Goal: Information Seeking & Learning: Learn about a topic

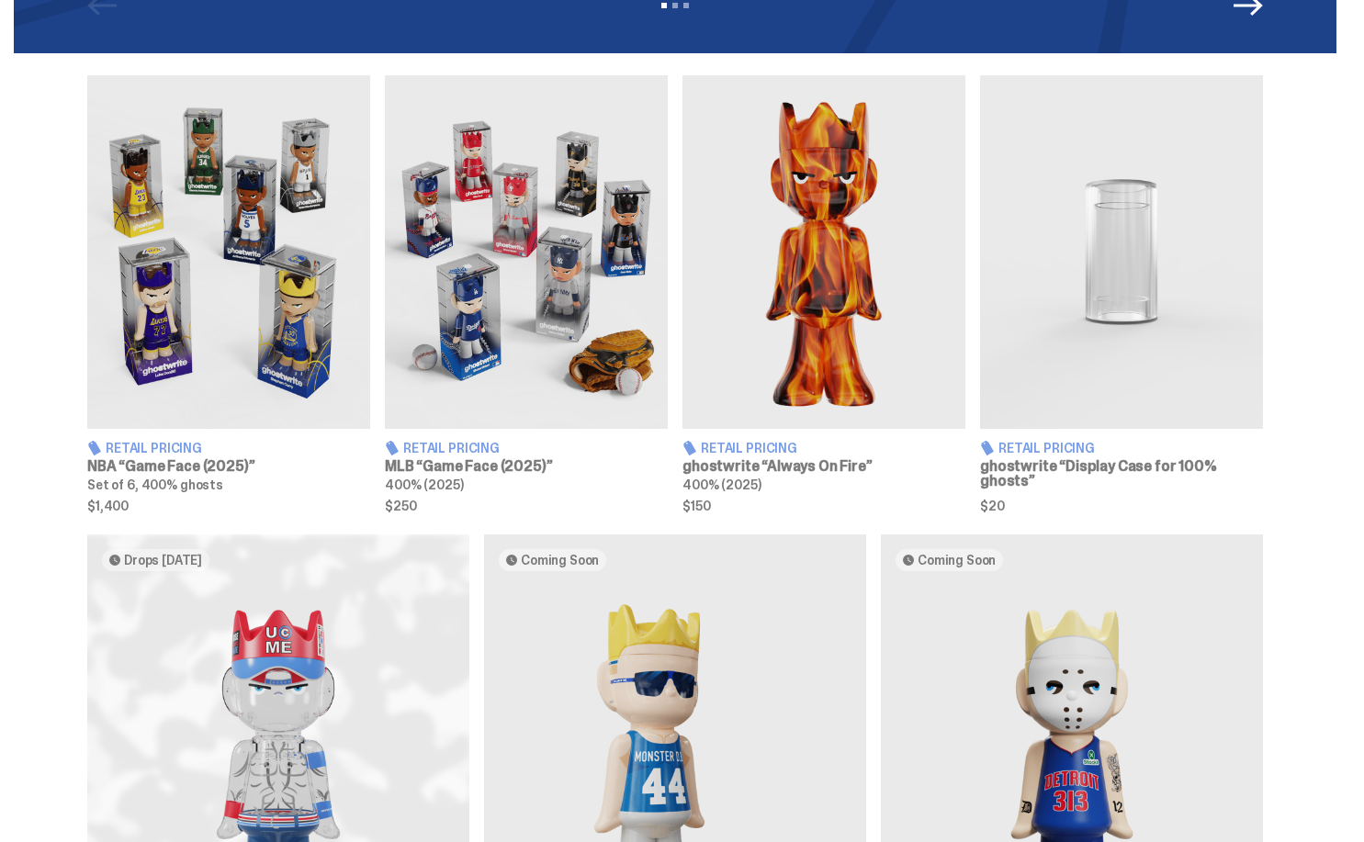
scroll to position [556, 0]
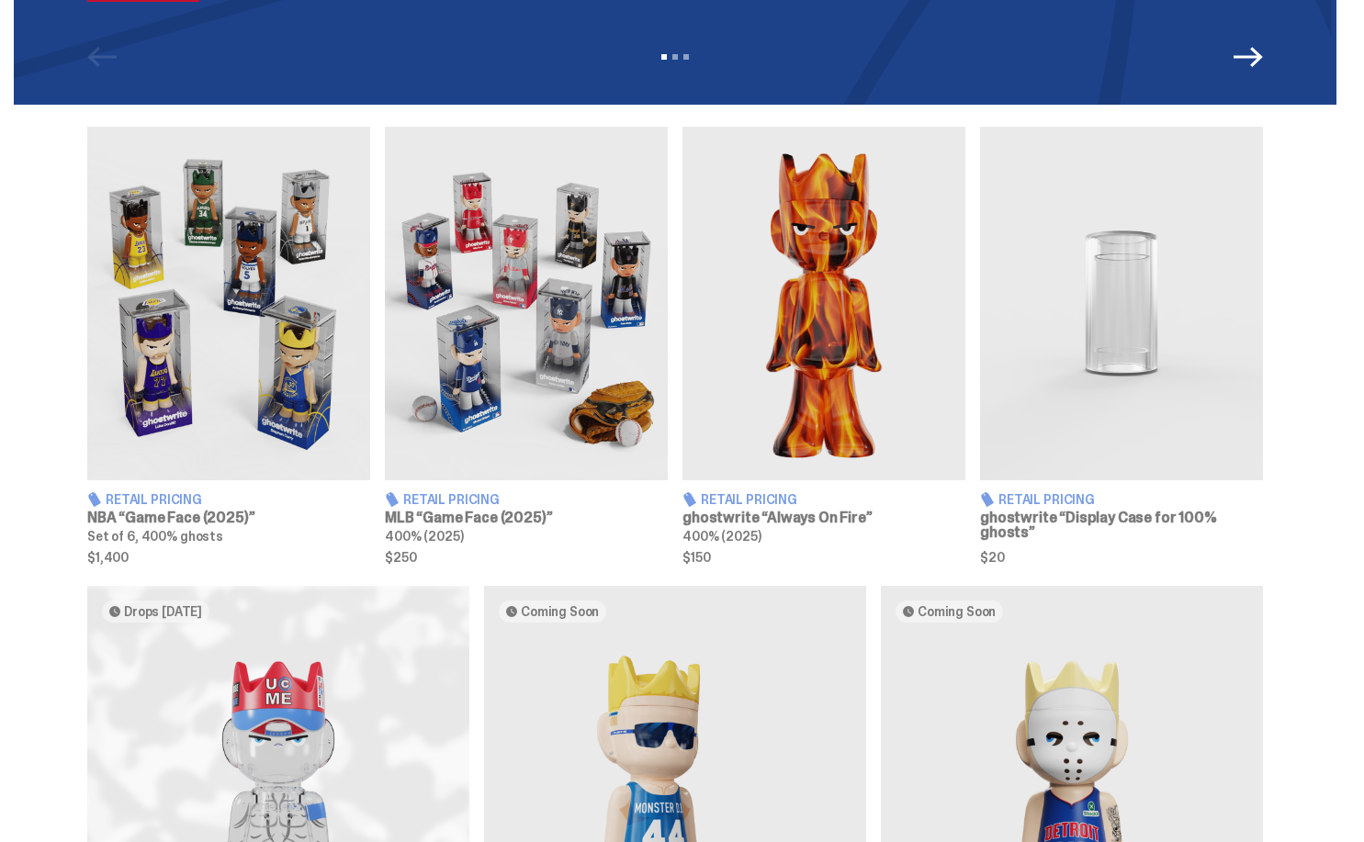
click at [551, 363] on img at bounding box center [526, 304] width 283 height 354
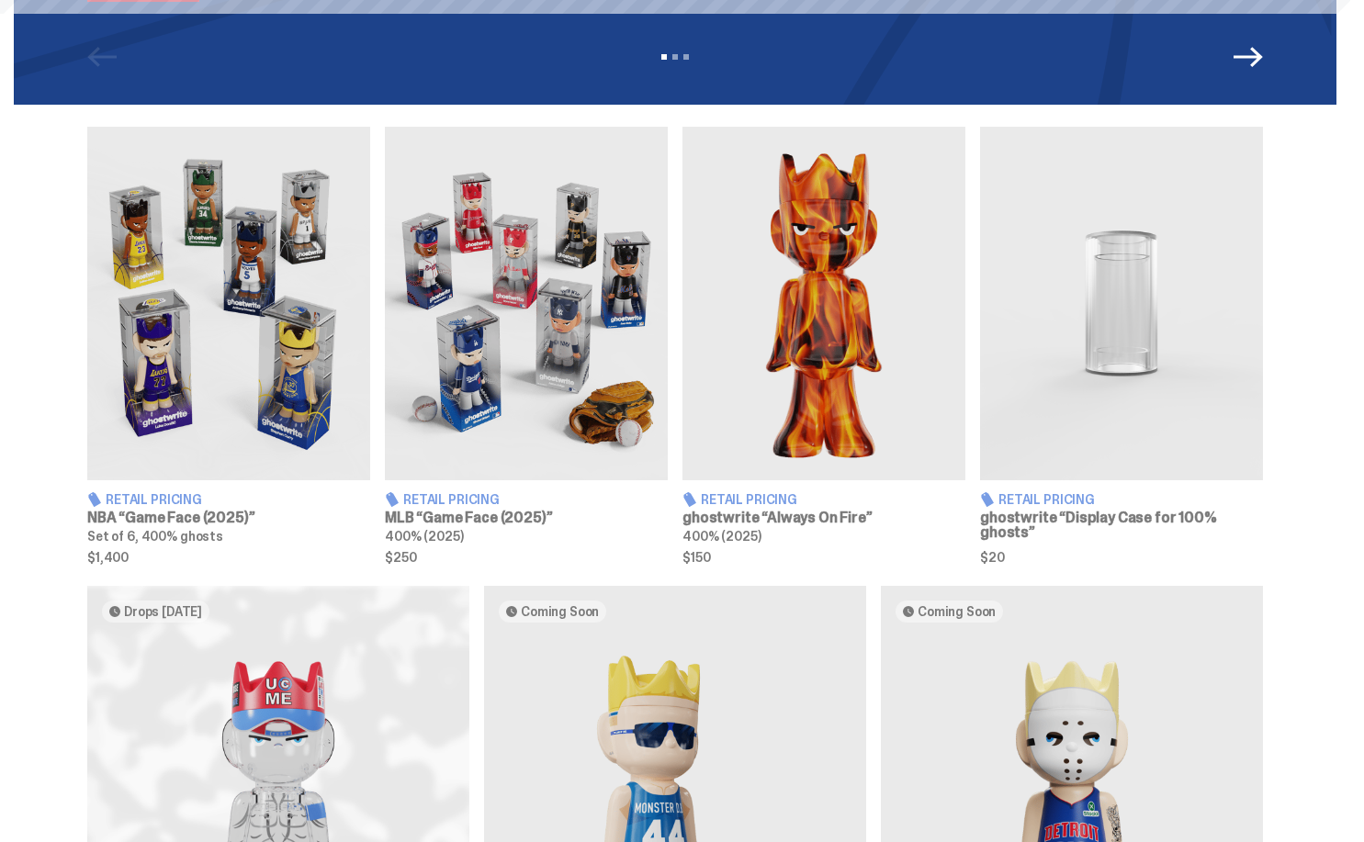
scroll to position [0, 0]
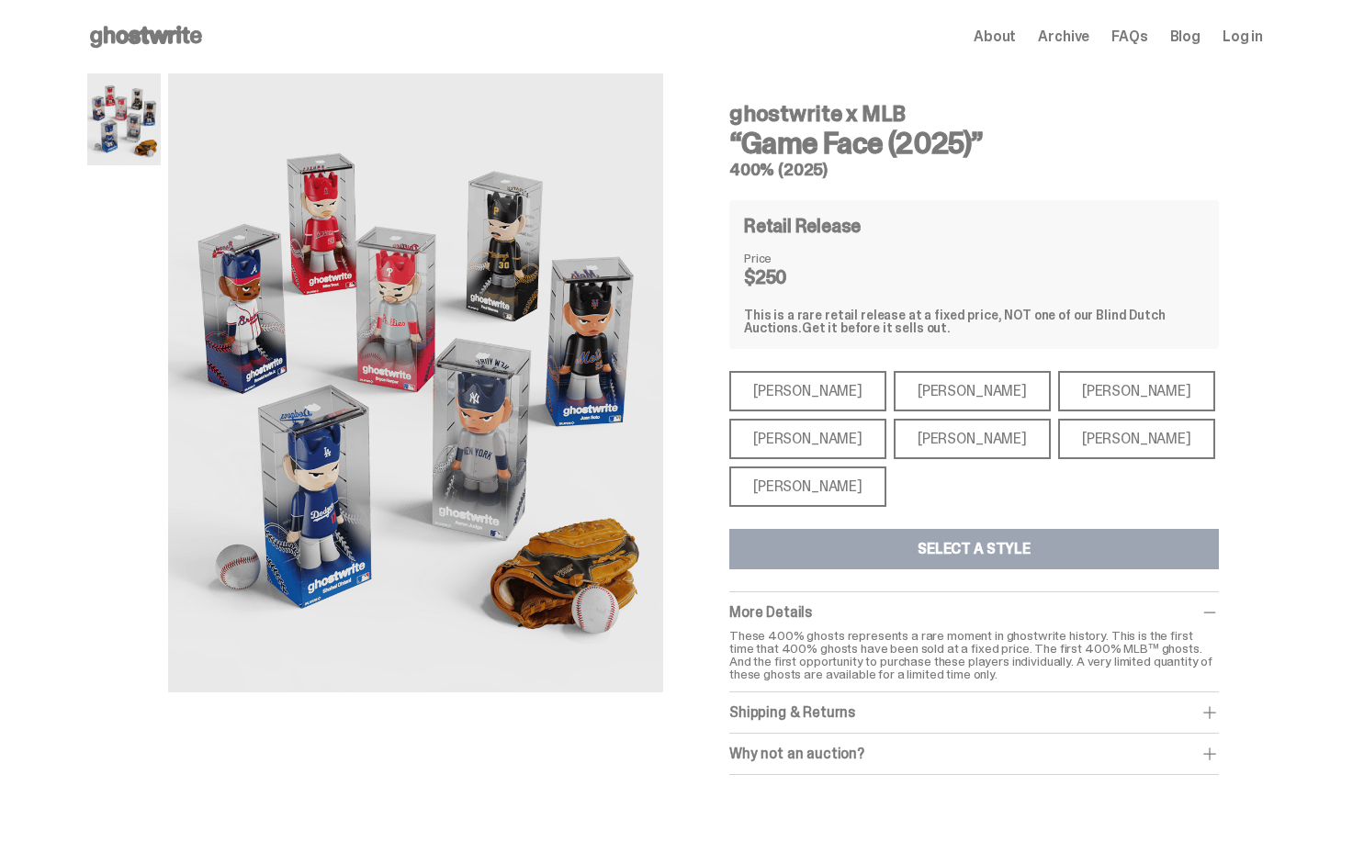
click at [791, 386] on div "[PERSON_NAME]" at bounding box center [807, 391] width 157 height 40
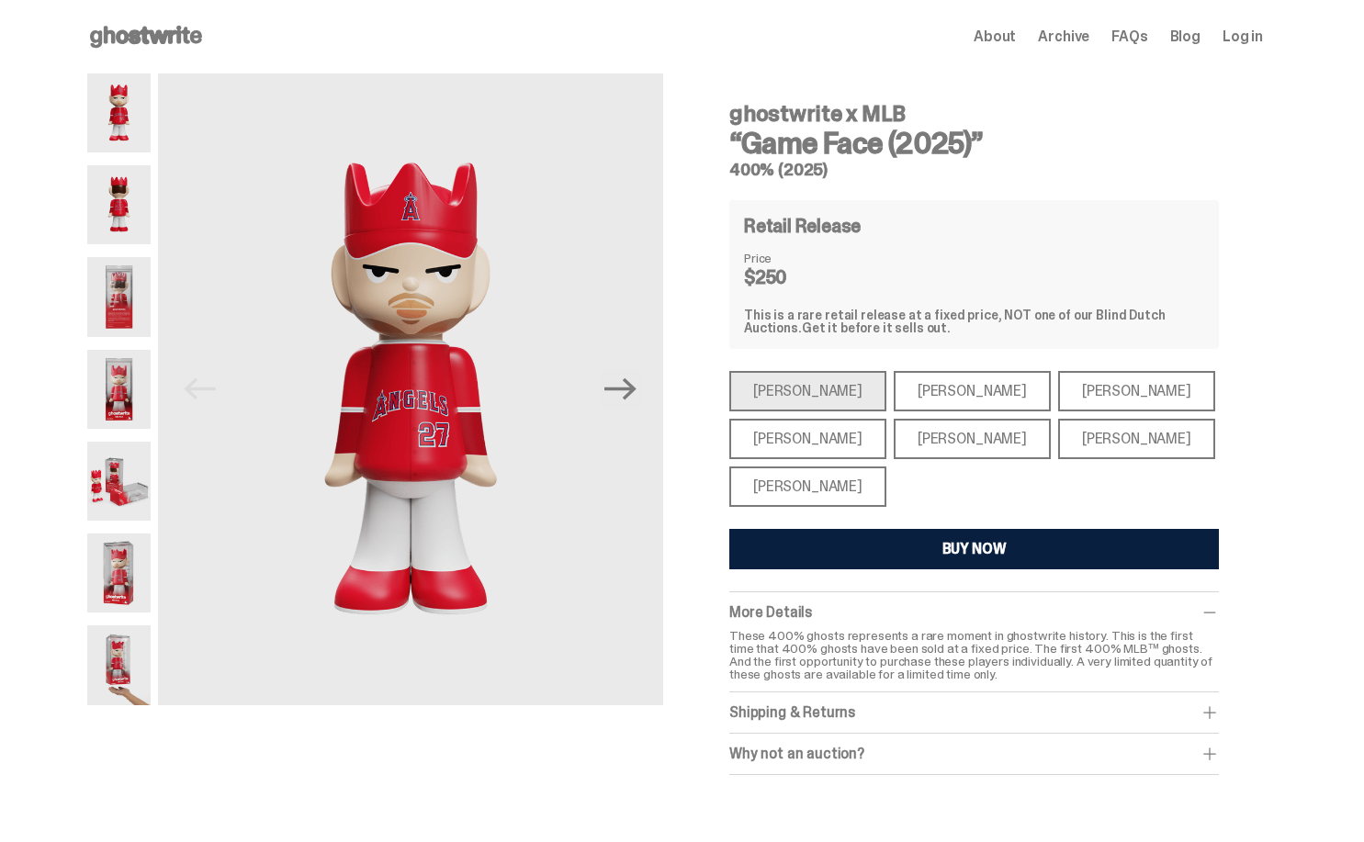
click at [893, 388] on div "[PERSON_NAME]" at bounding box center [971, 391] width 157 height 40
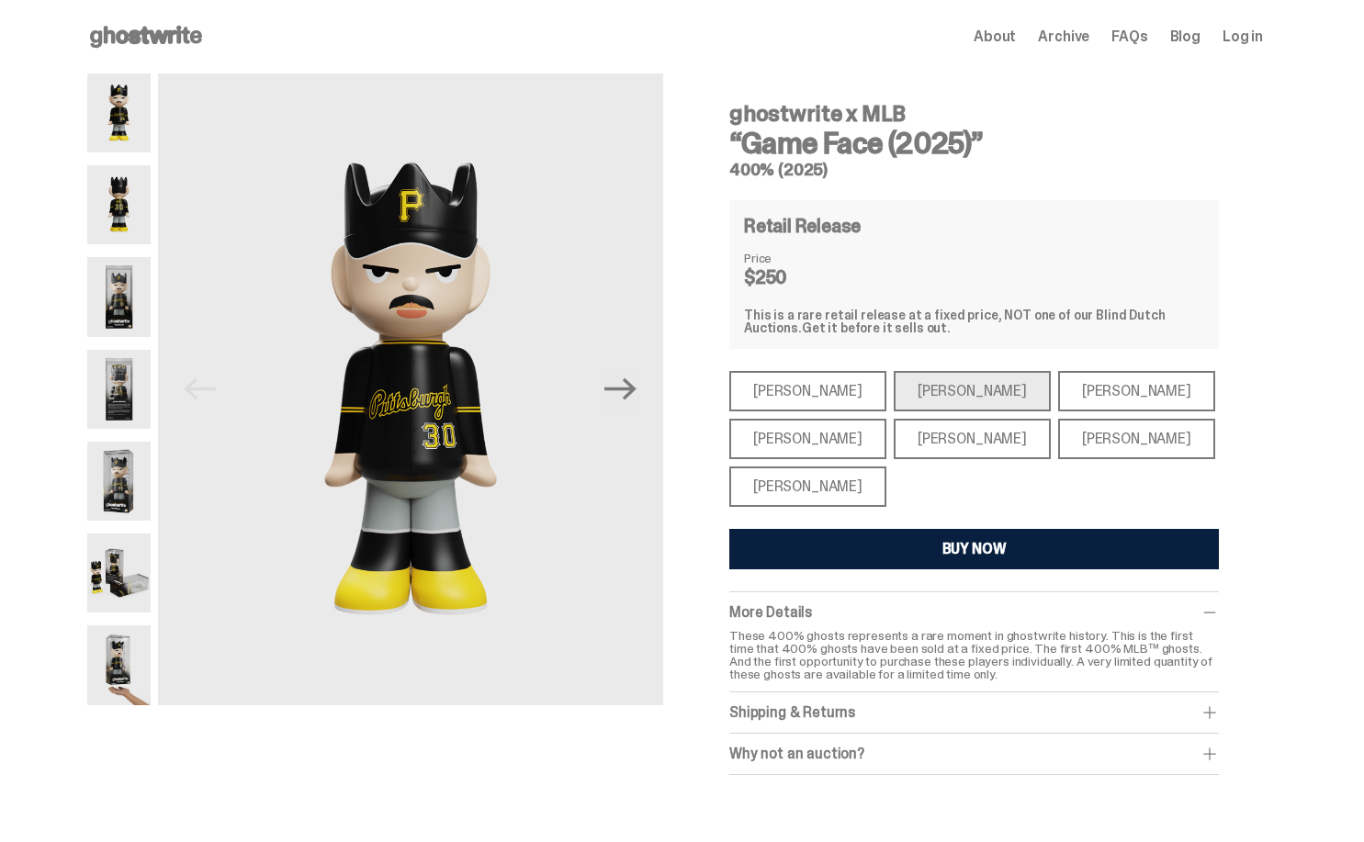
click at [824, 388] on div "[PERSON_NAME]" at bounding box center [807, 391] width 157 height 40
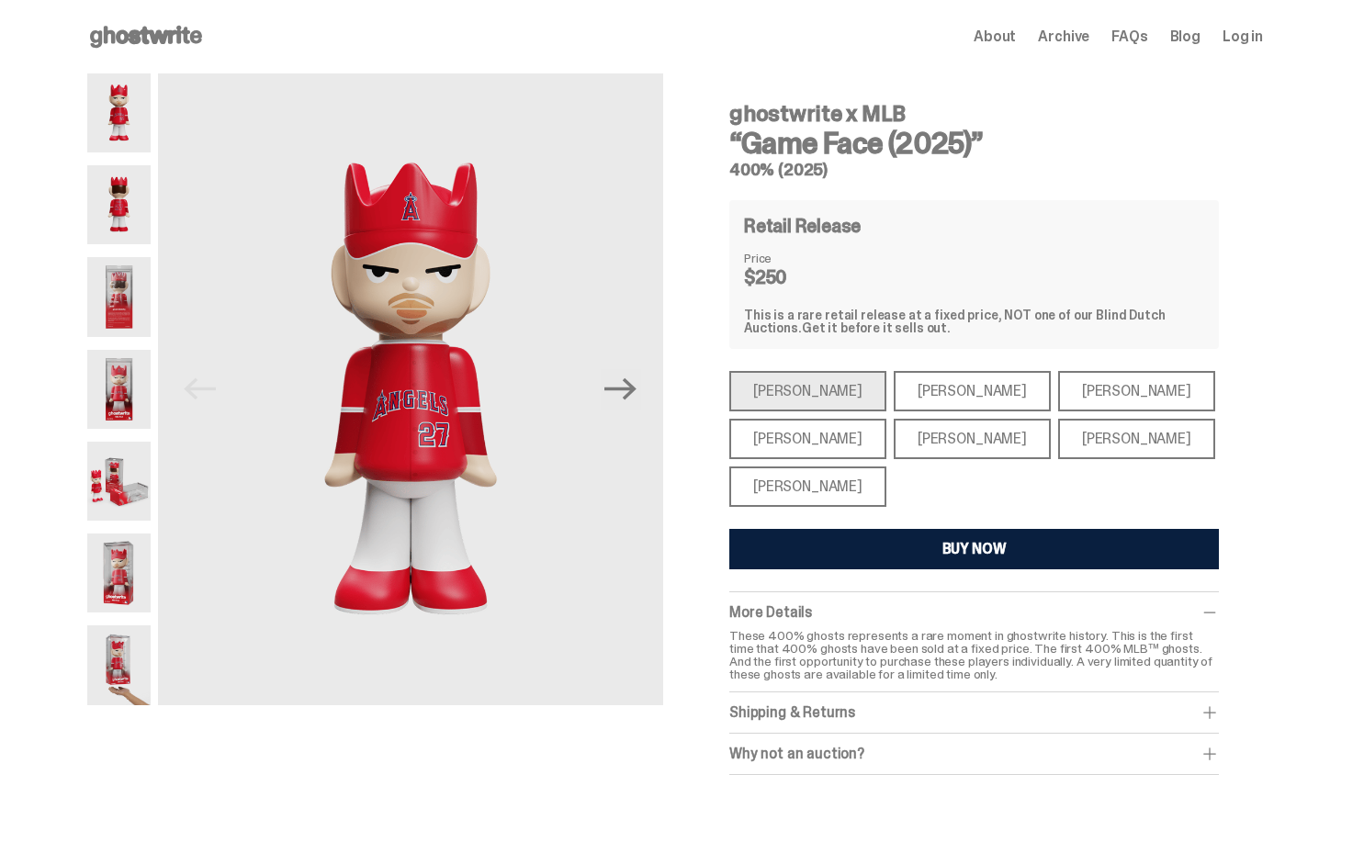
click at [915, 388] on div "[PERSON_NAME]" at bounding box center [971, 391] width 157 height 40
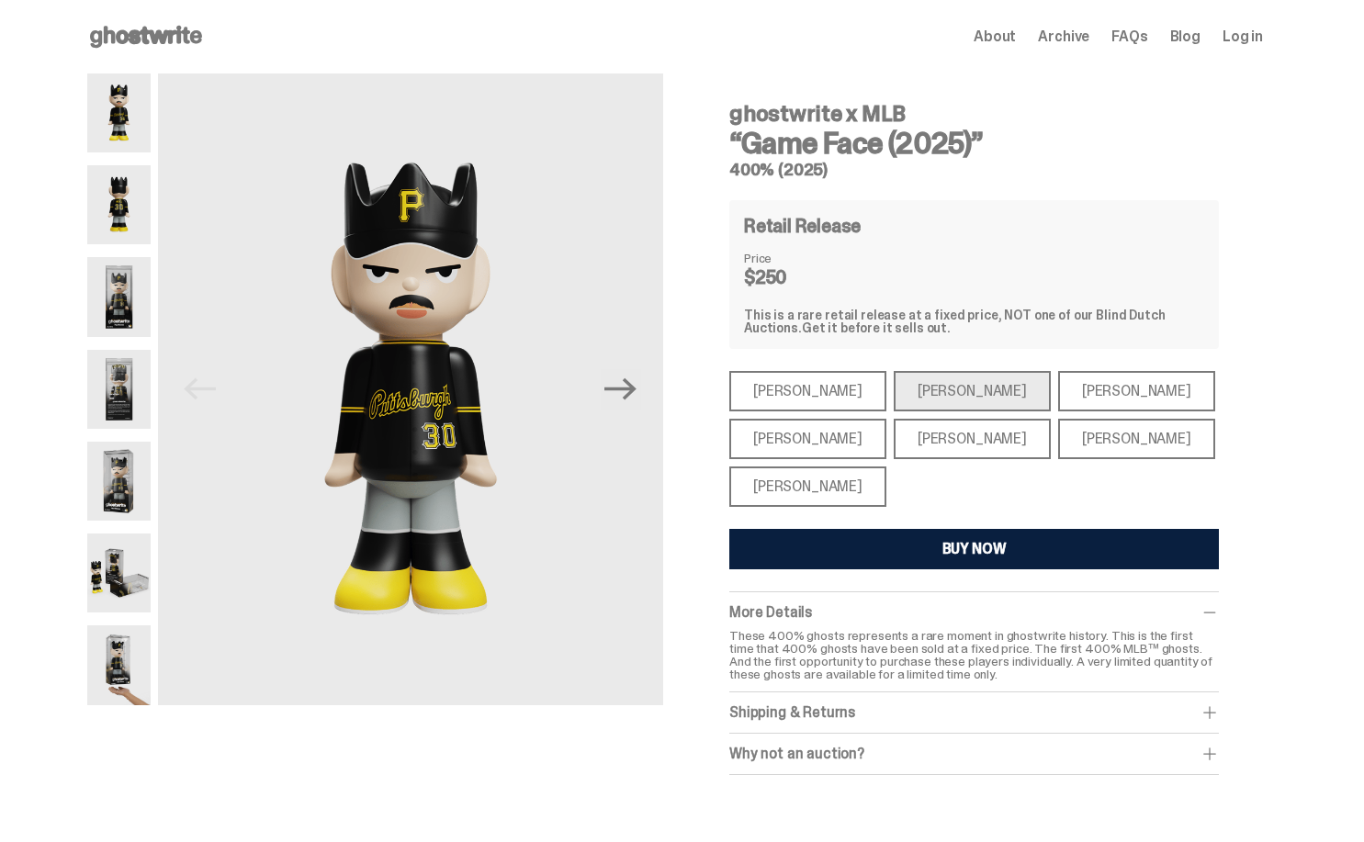
click at [793, 387] on div "[PERSON_NAME]" at bounding box center [807, 391] width 157 height 40
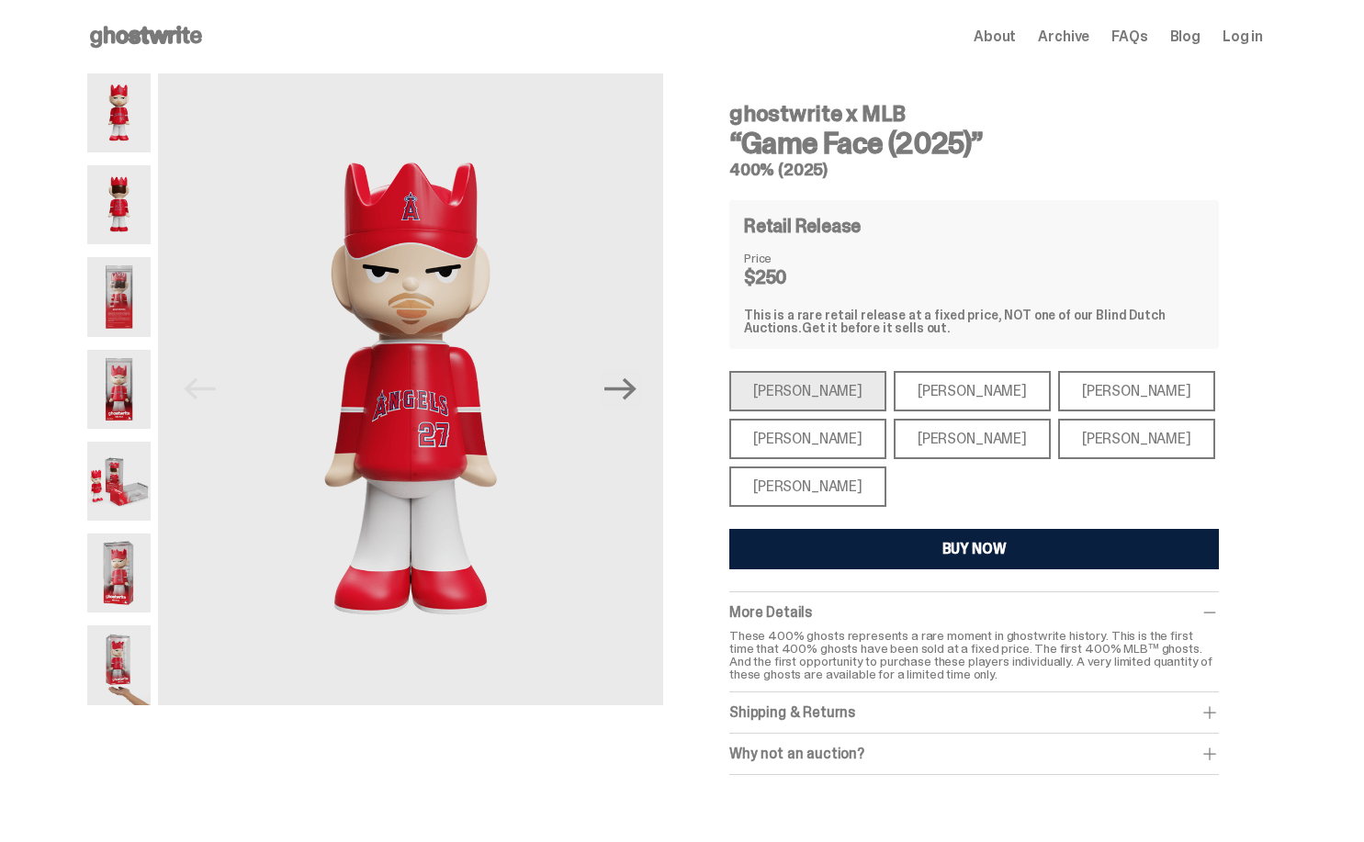
click at [921, 386] on div "[PERSON_NAME]" at bounding box center [971, 391] width 157 height 40
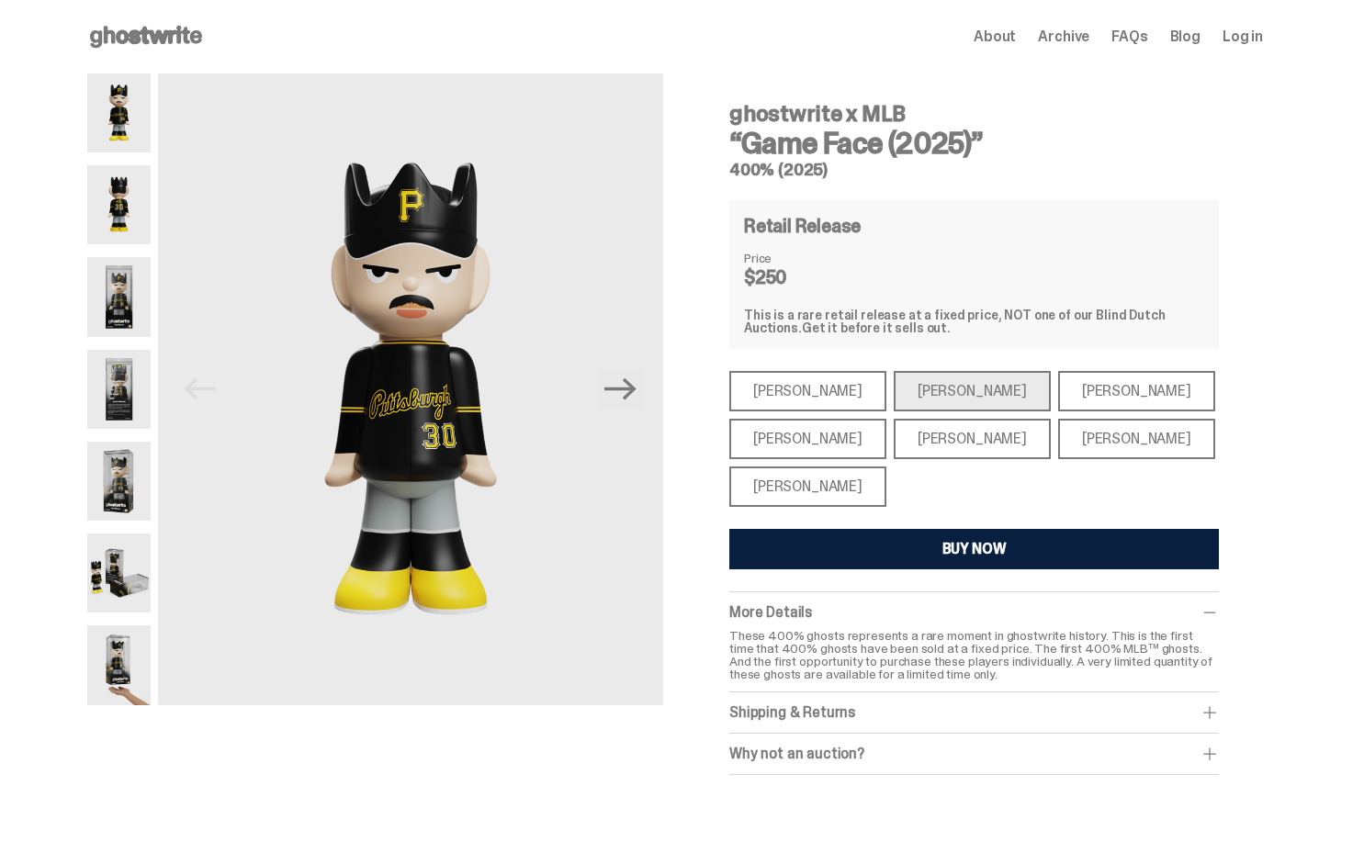
click at [1058, 387] on div "[PERSON_NAME]" at bounding box center [1136, 391] width 157 height 40
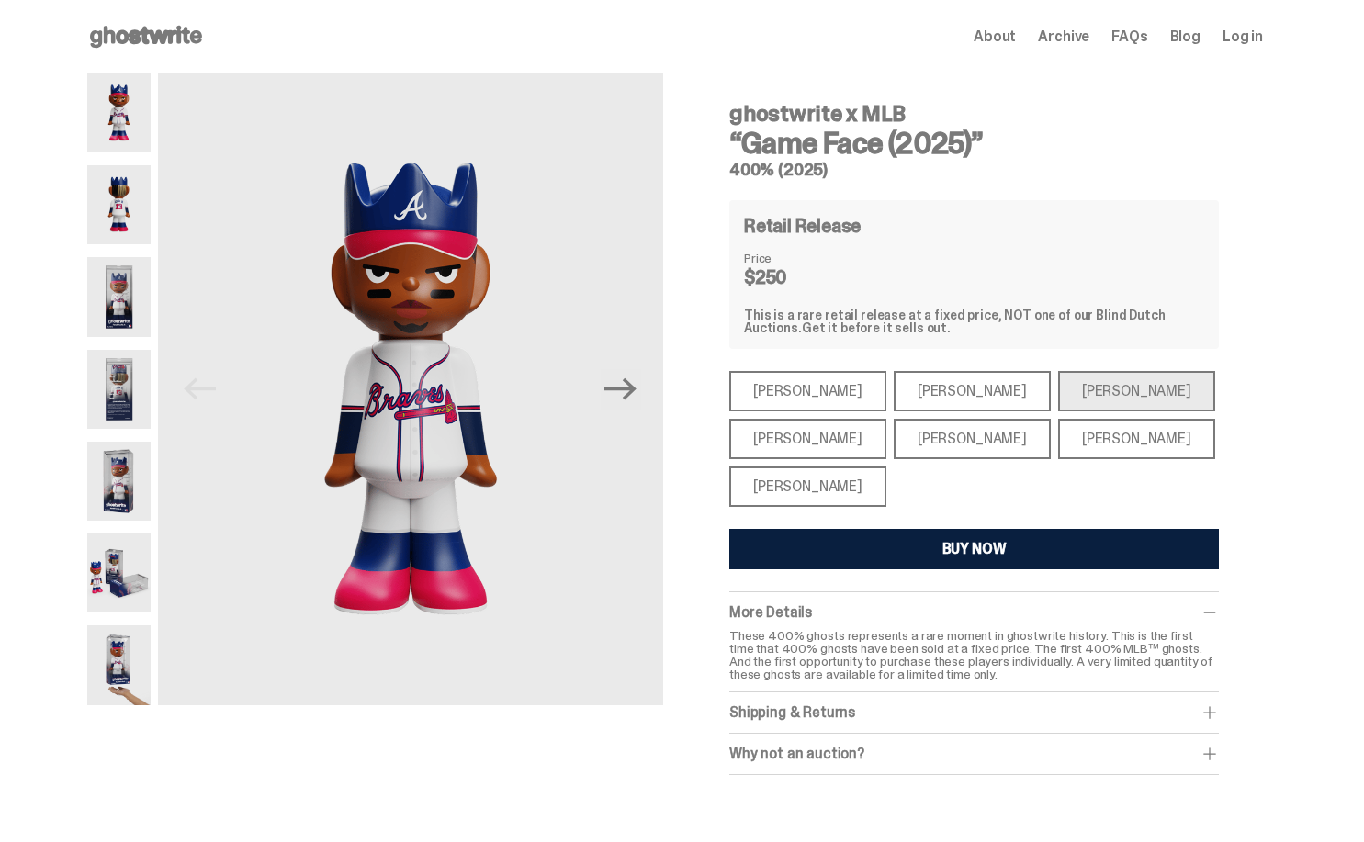
click at [789, 443] on div "[PERSON_NAME]" at bounding box center [807, 439] width 157 height 40
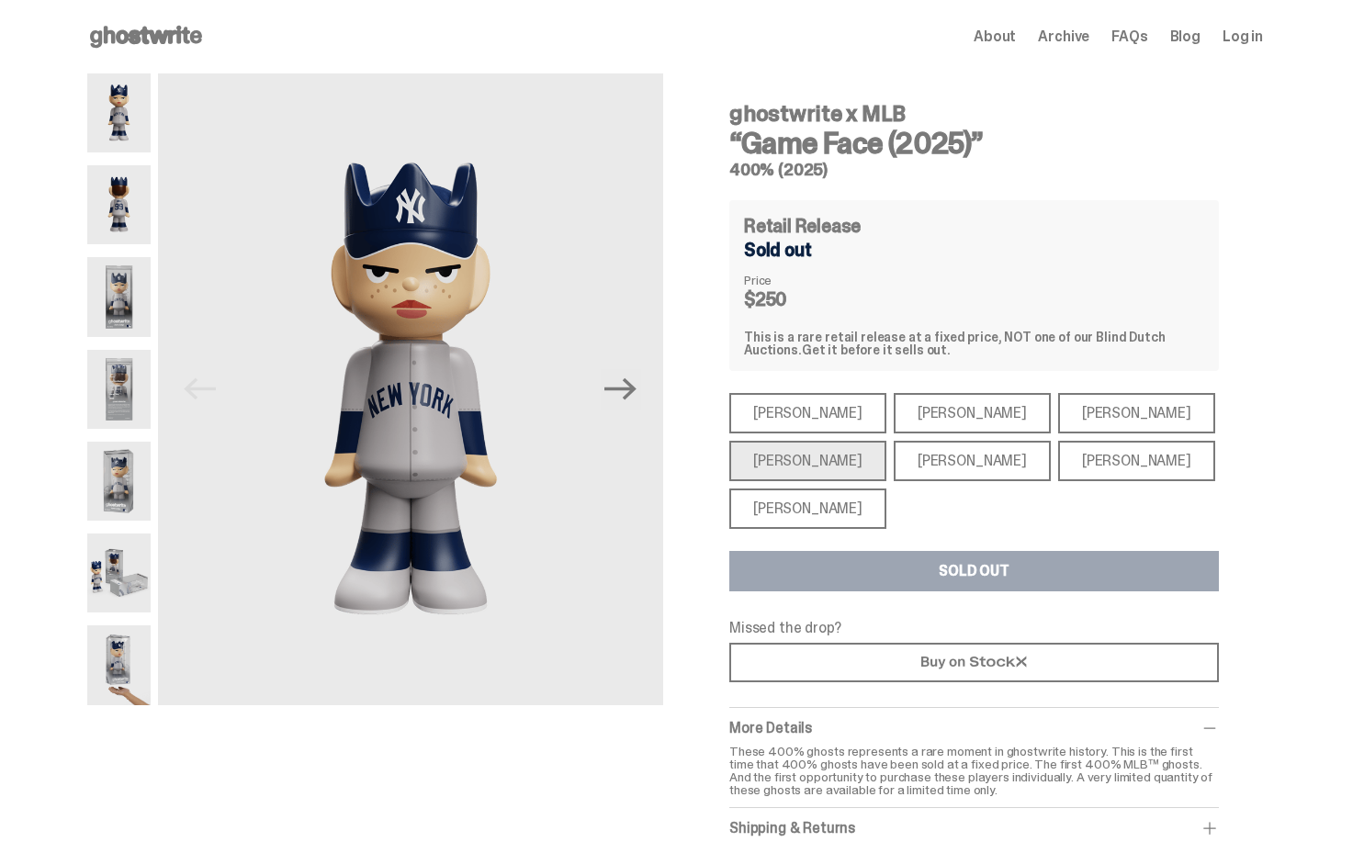
click at [935, 462] on div "[PERSON_NAME]" at bounding box center [971, 461] width 157 height 40
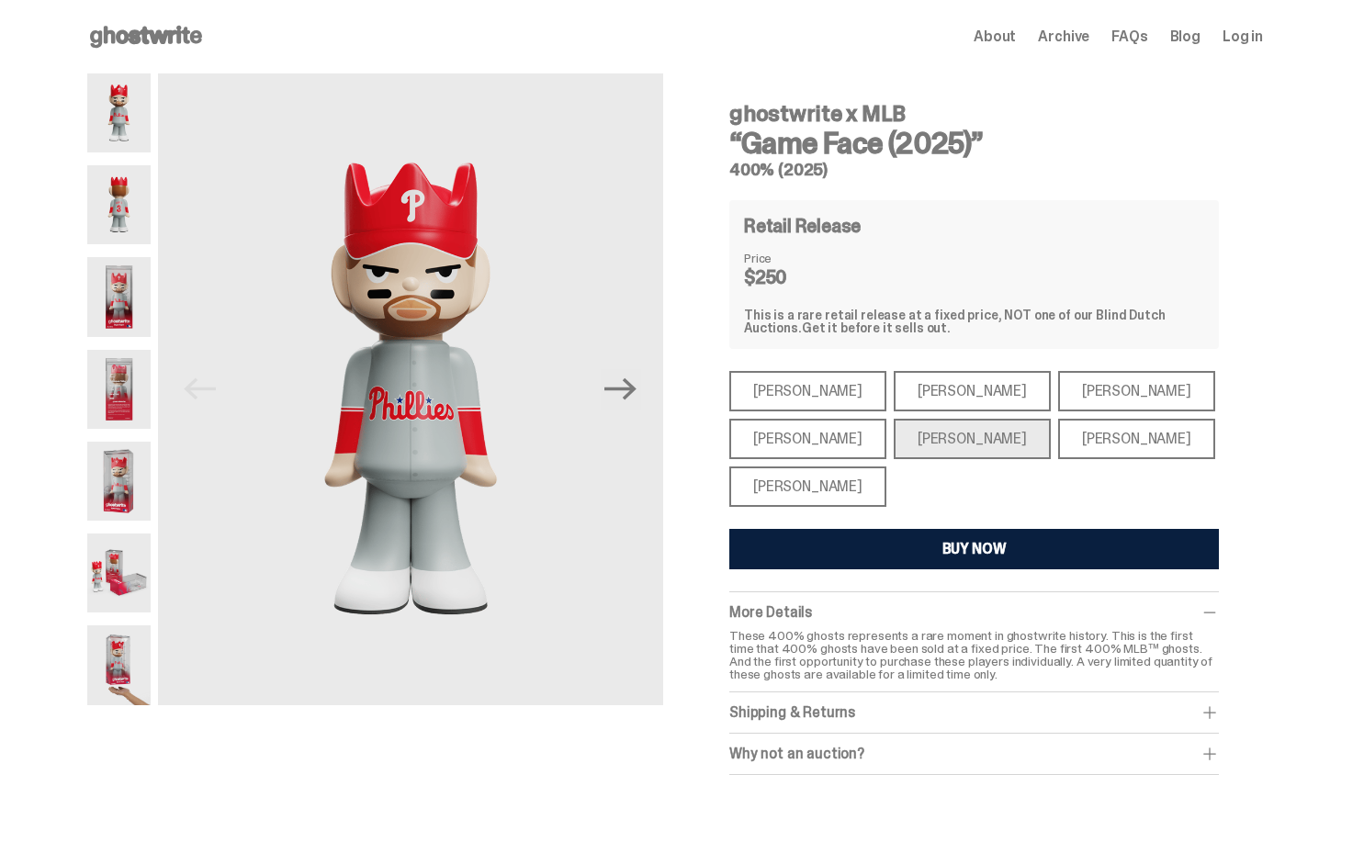
click at [1058, 447] on div "[PERSON_NAME]" at bounding box center [1136, 439] width 157 height 40
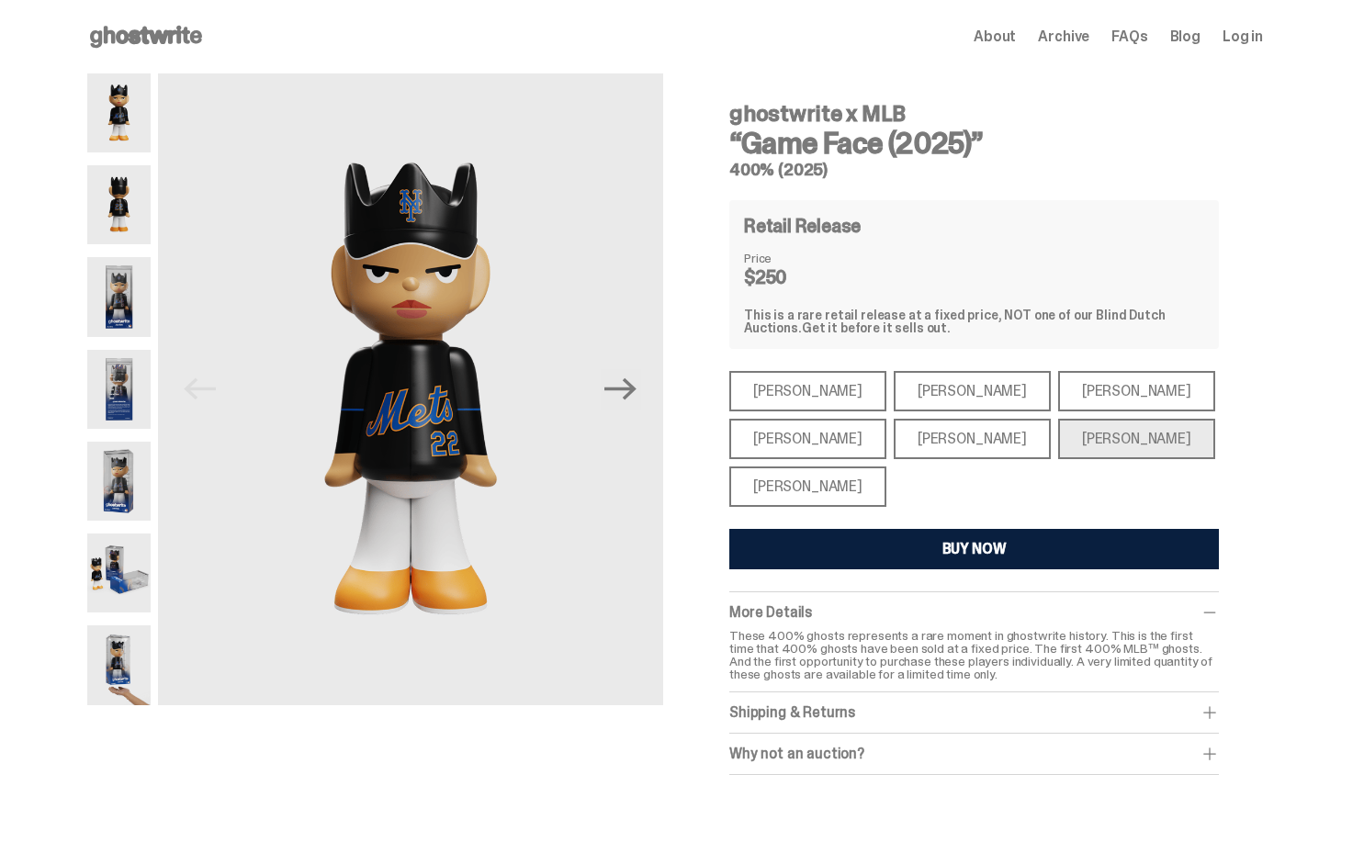
click at [799, 491] on div "[PERSON_NAME]" at bounding box center [807, 486] width 157 height 40
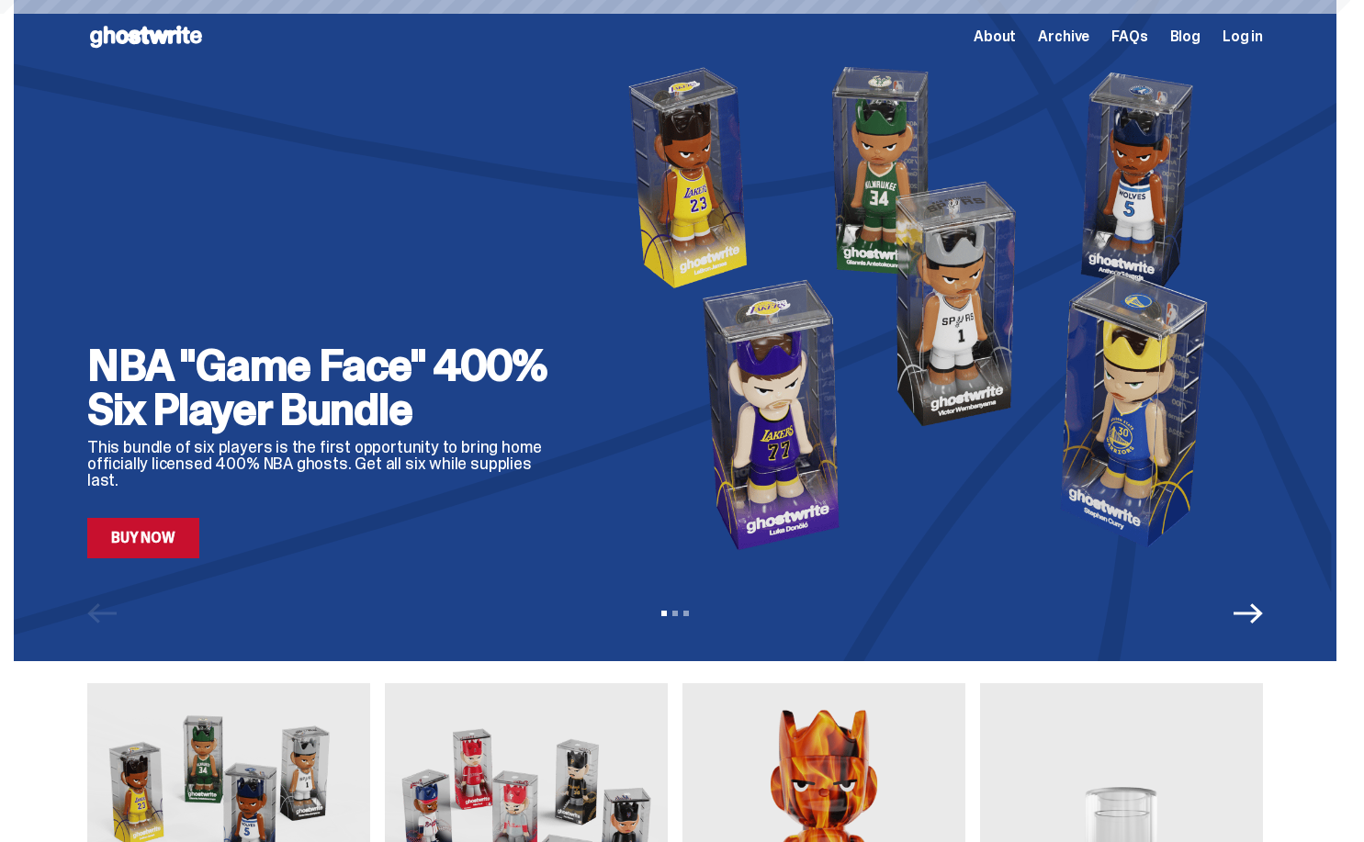
scroll to position [556, 0]
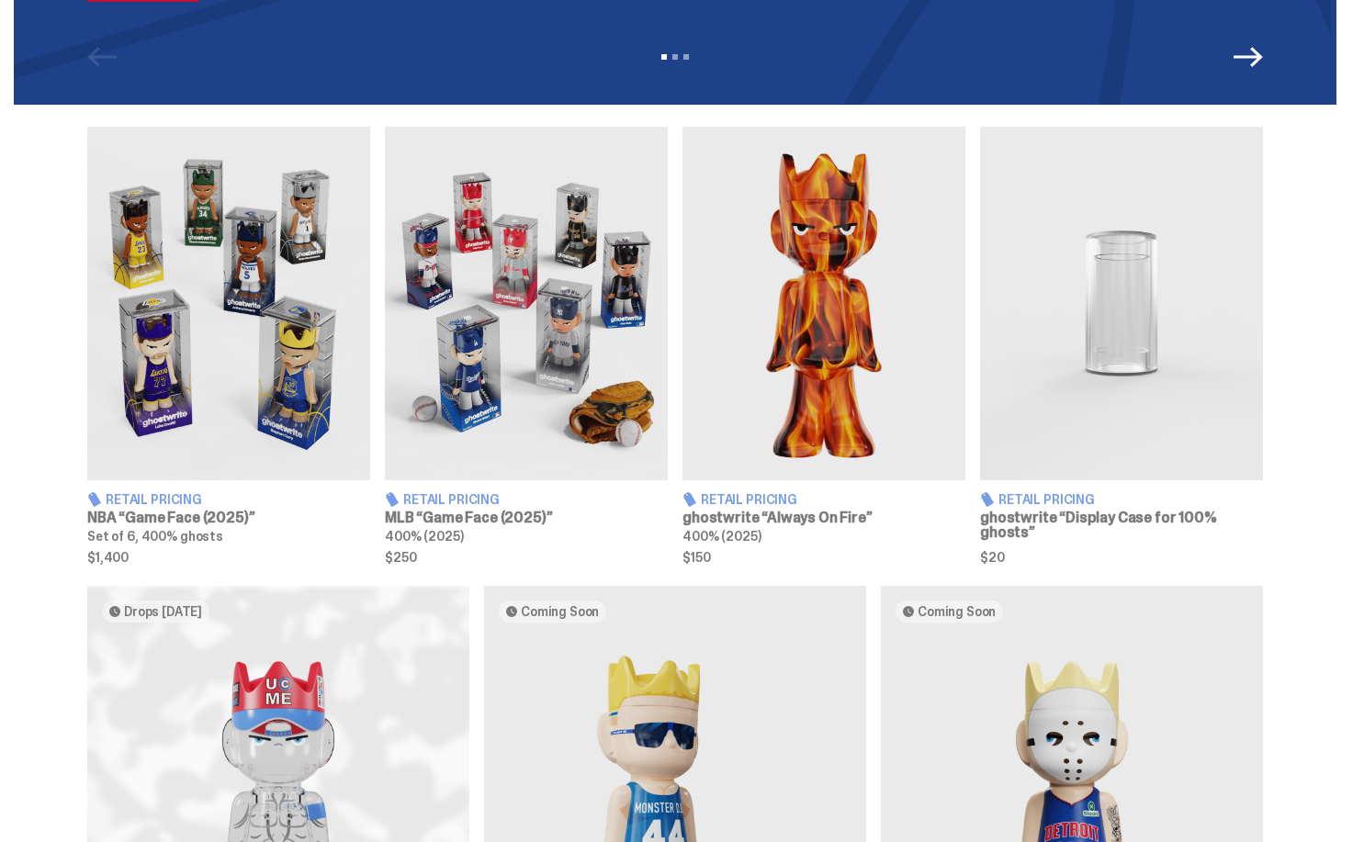
click at [310, 365] on img at bounding box center [228, 304] width 283 height 354
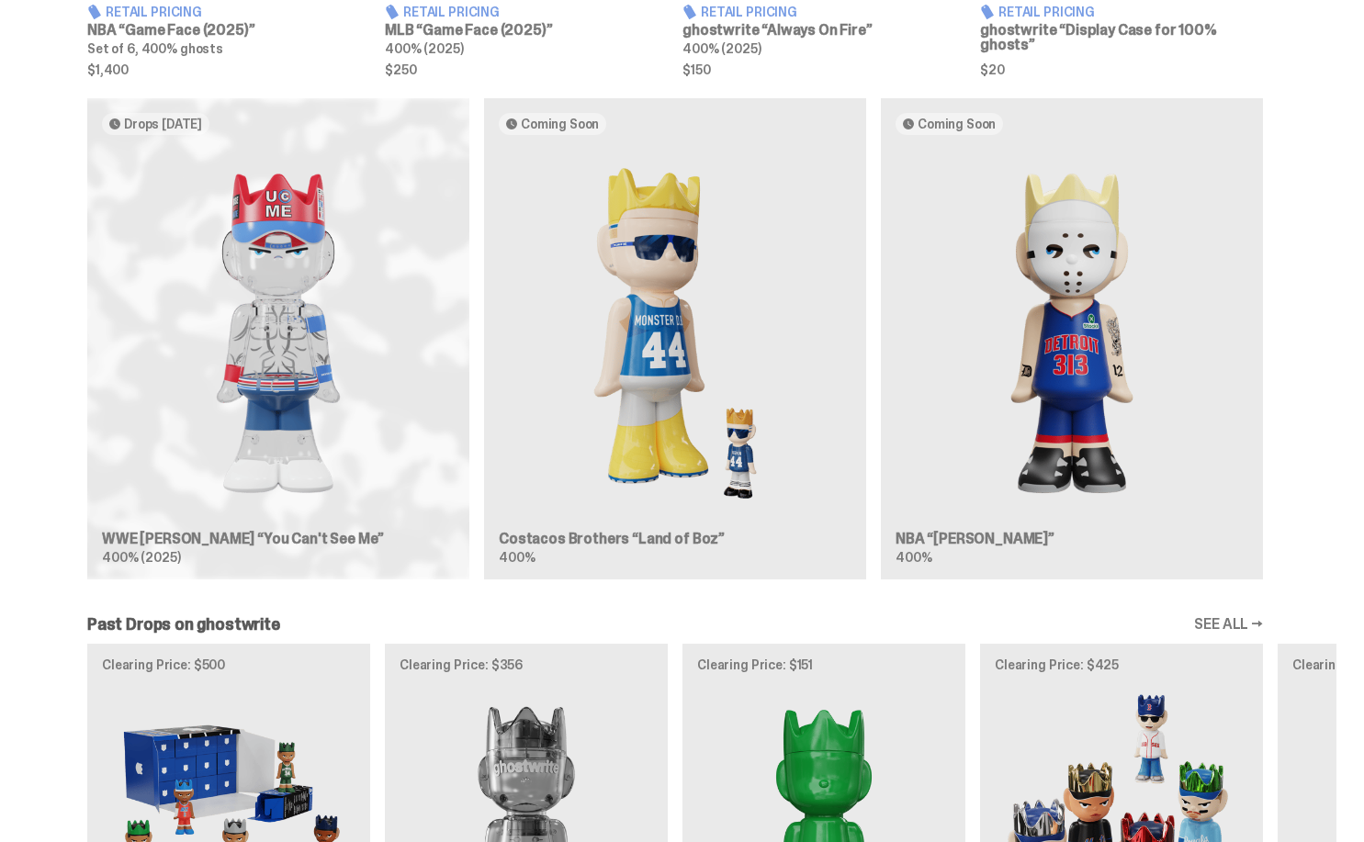
scroll to position [1046, 0]
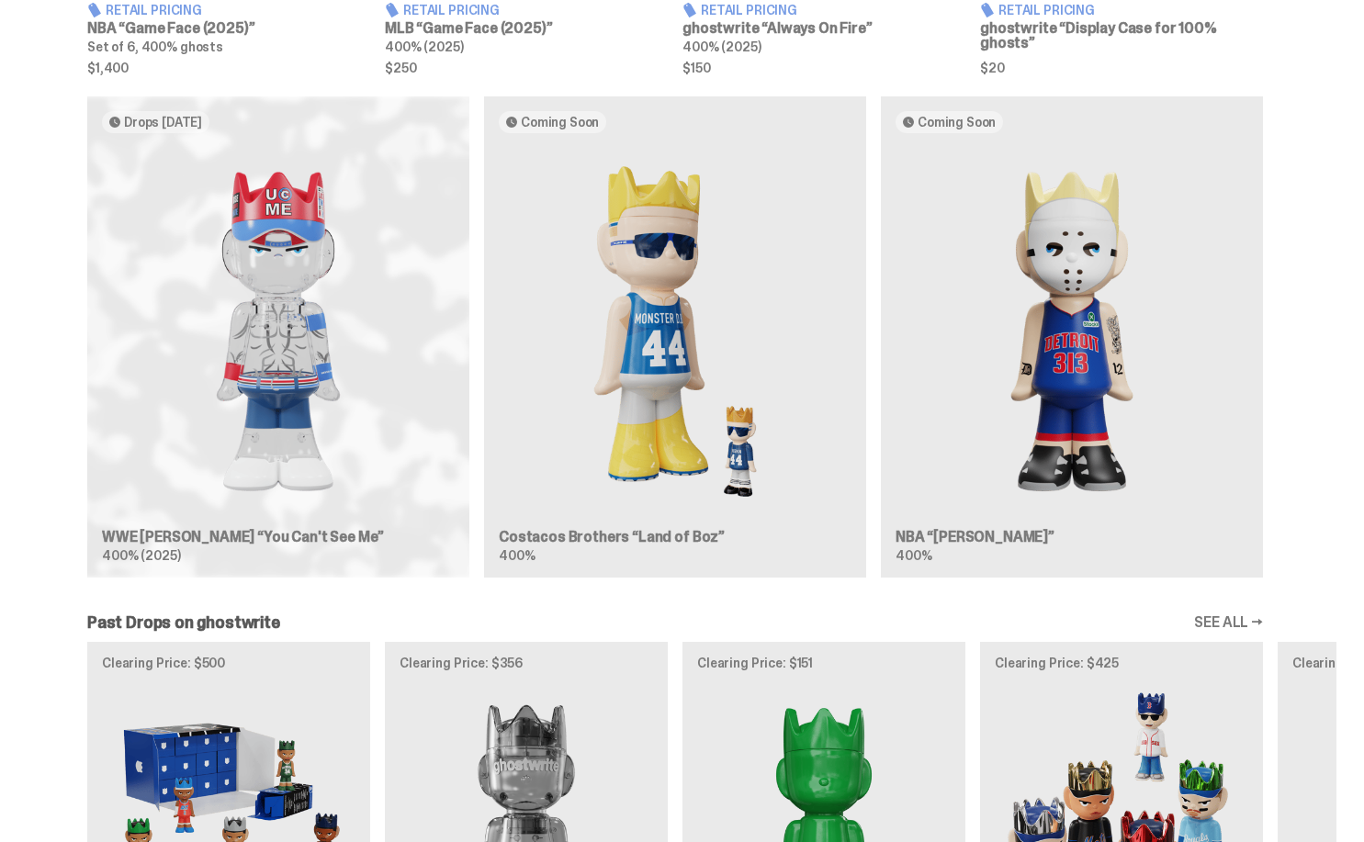
click at [329, 304] on img at bounding box center [278, 331] width 353 height 367
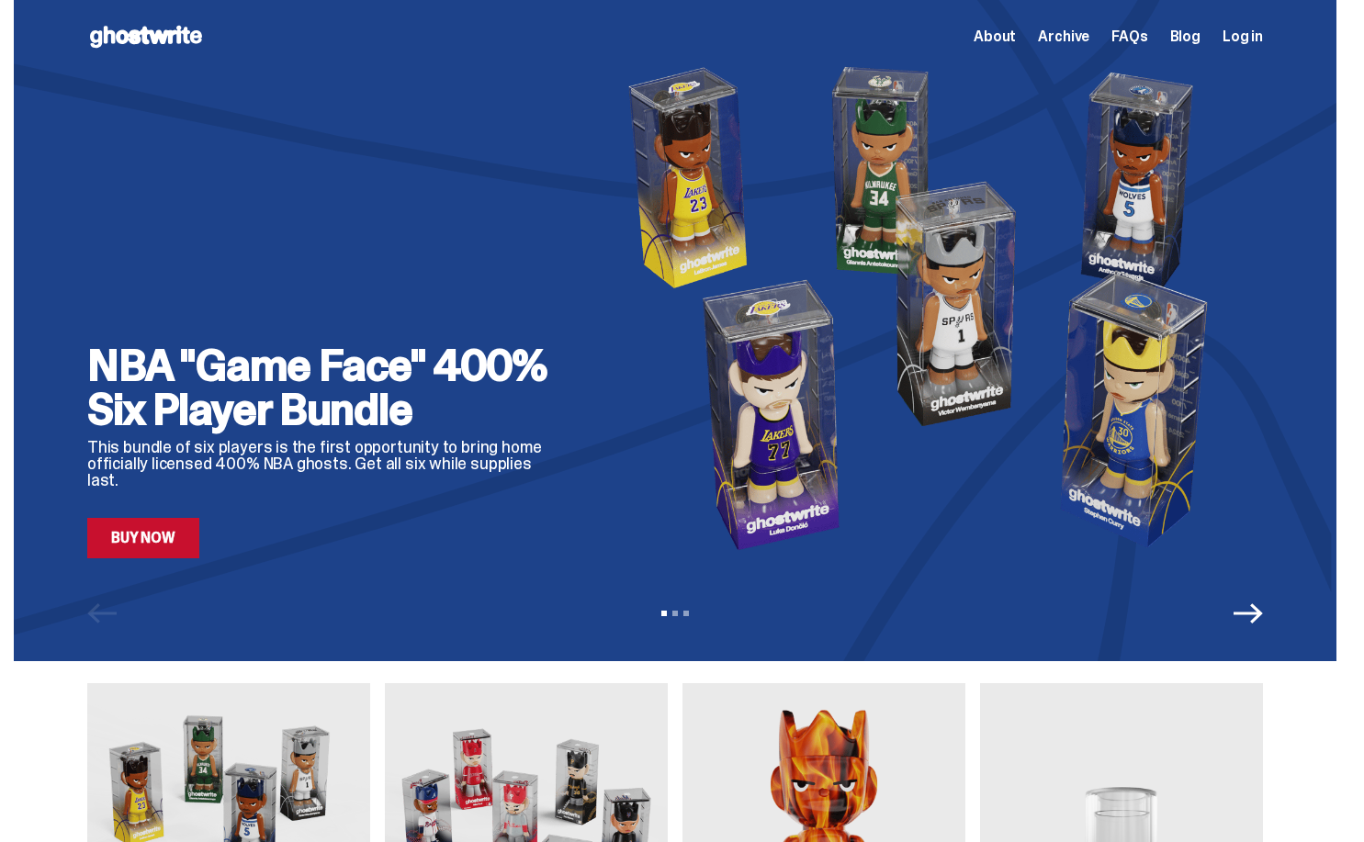
scroll to position [0, 0]
click at [1143, 38] on span "FAQs" at bounding box center [1129, 36] width 36 height 15
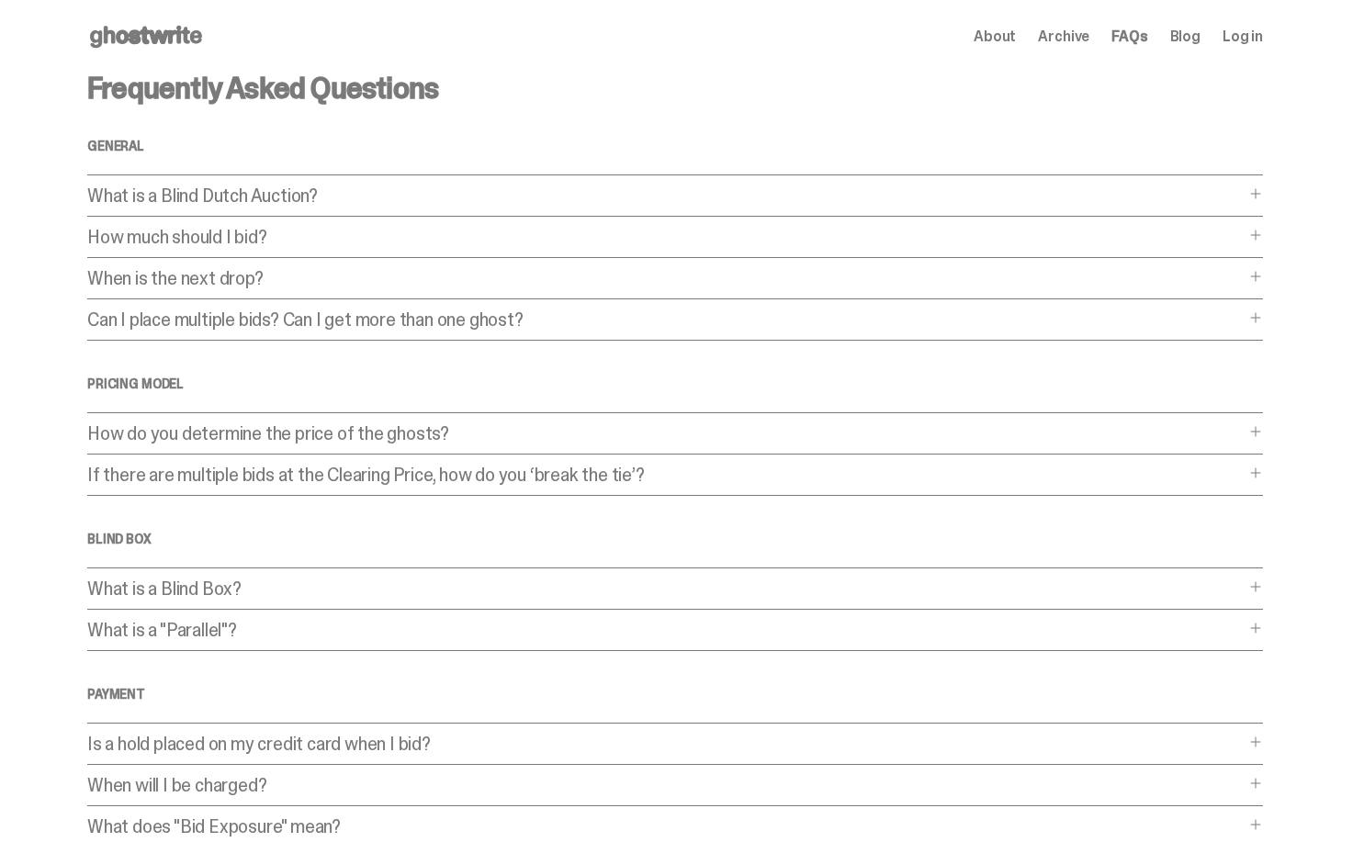
click at [1253, 425] on div "How do you determine the price of the ghosts? How do you determine the price of…" at bounding box center [674, 439] width 1175 height 30
click at [1257, 433] on span at bounding box center [1255, 431] width 15 height 15
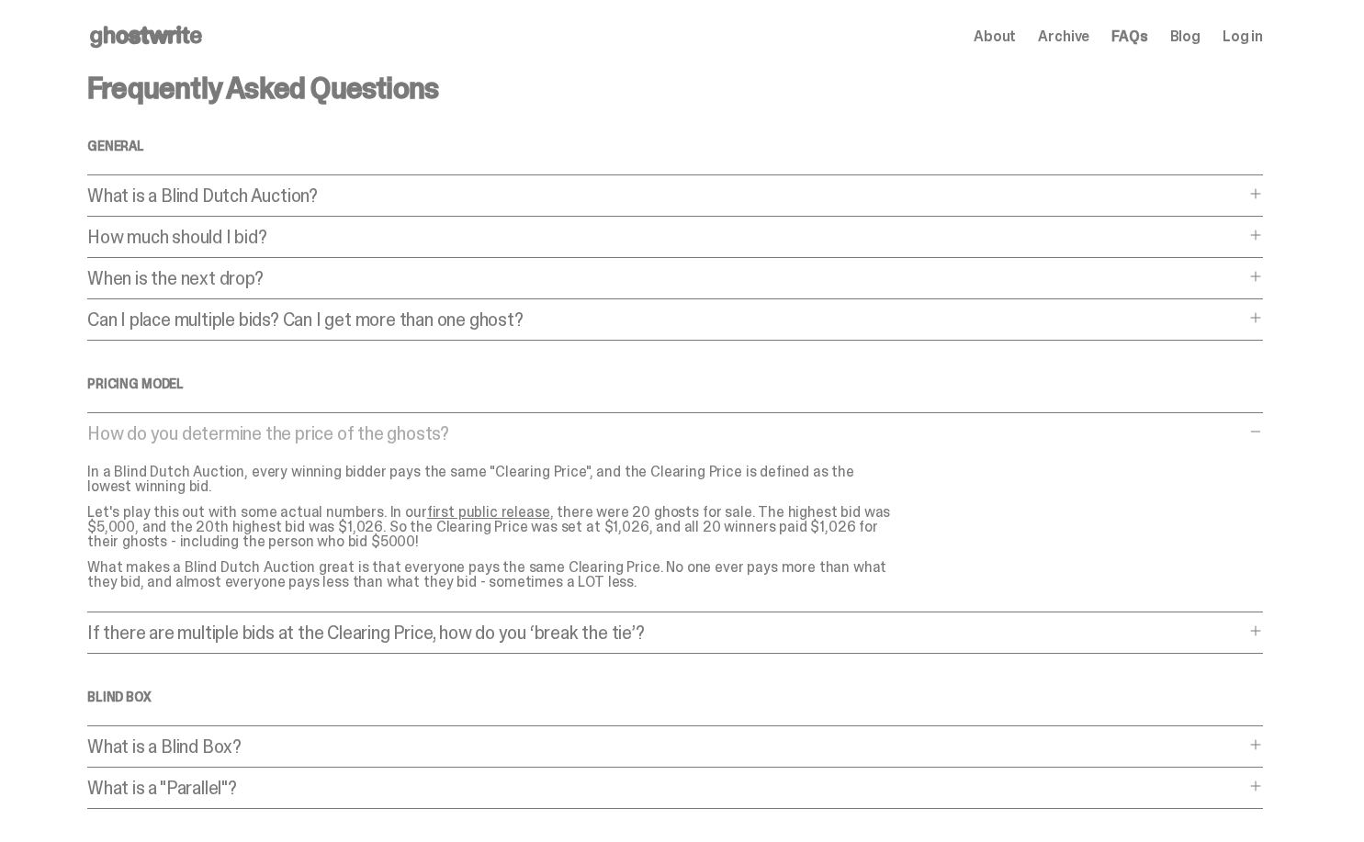
click at [1263, 428] on span at bounding box center [1255, 431] width 15 height 15
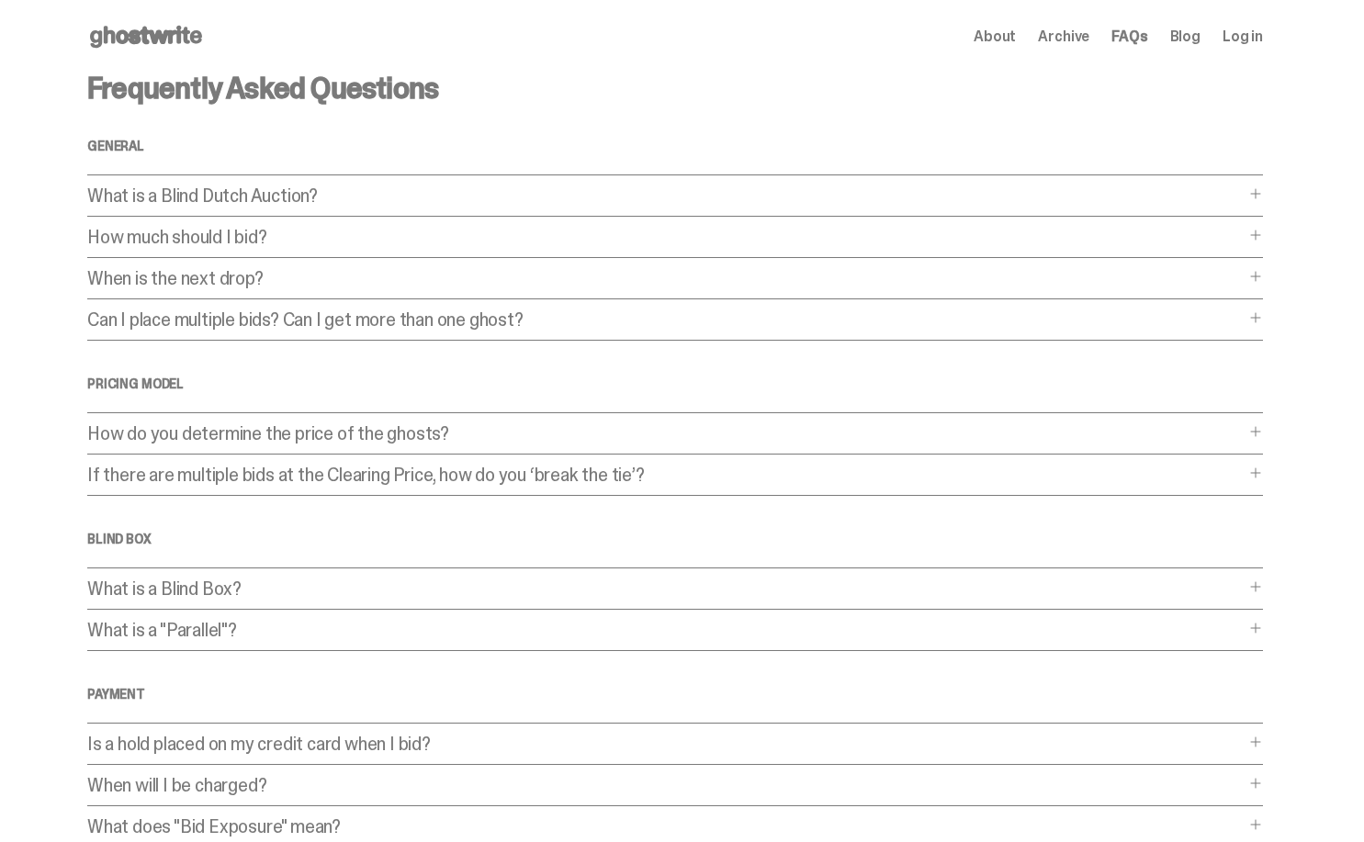
click at [1009, 41] on span "About" at bounding box center [994, 36] width 42 height 15
